Goal: Entertainment & Leisure: Consume media (video, audio)

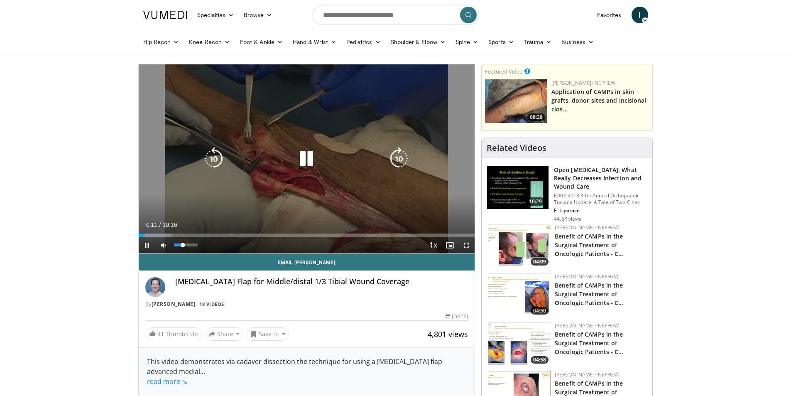
drag, startPoint x: 197, startPoint y: 244, endPoint x: 183, endPoint y: 248, distance: 15.0
click at [183, 248] on div "39%" at bounding box center [186, 245] width 29 height 17
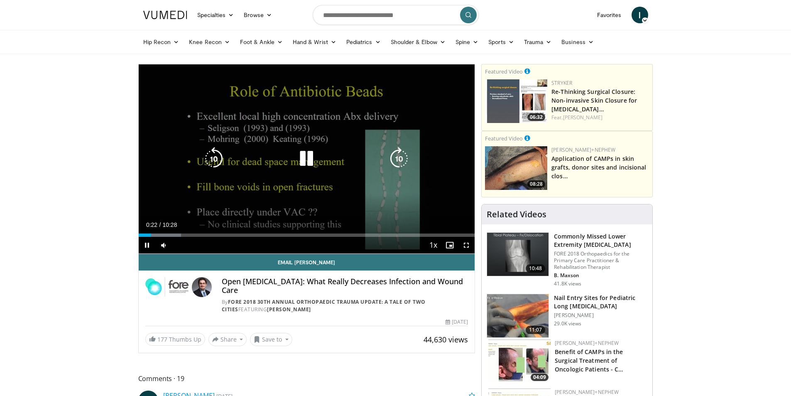
click at [304, 155] on icon "Video Player" at bounding box center [306, 158] width 23 height 23
